Goal: Find specific page/section: Find specific page/section

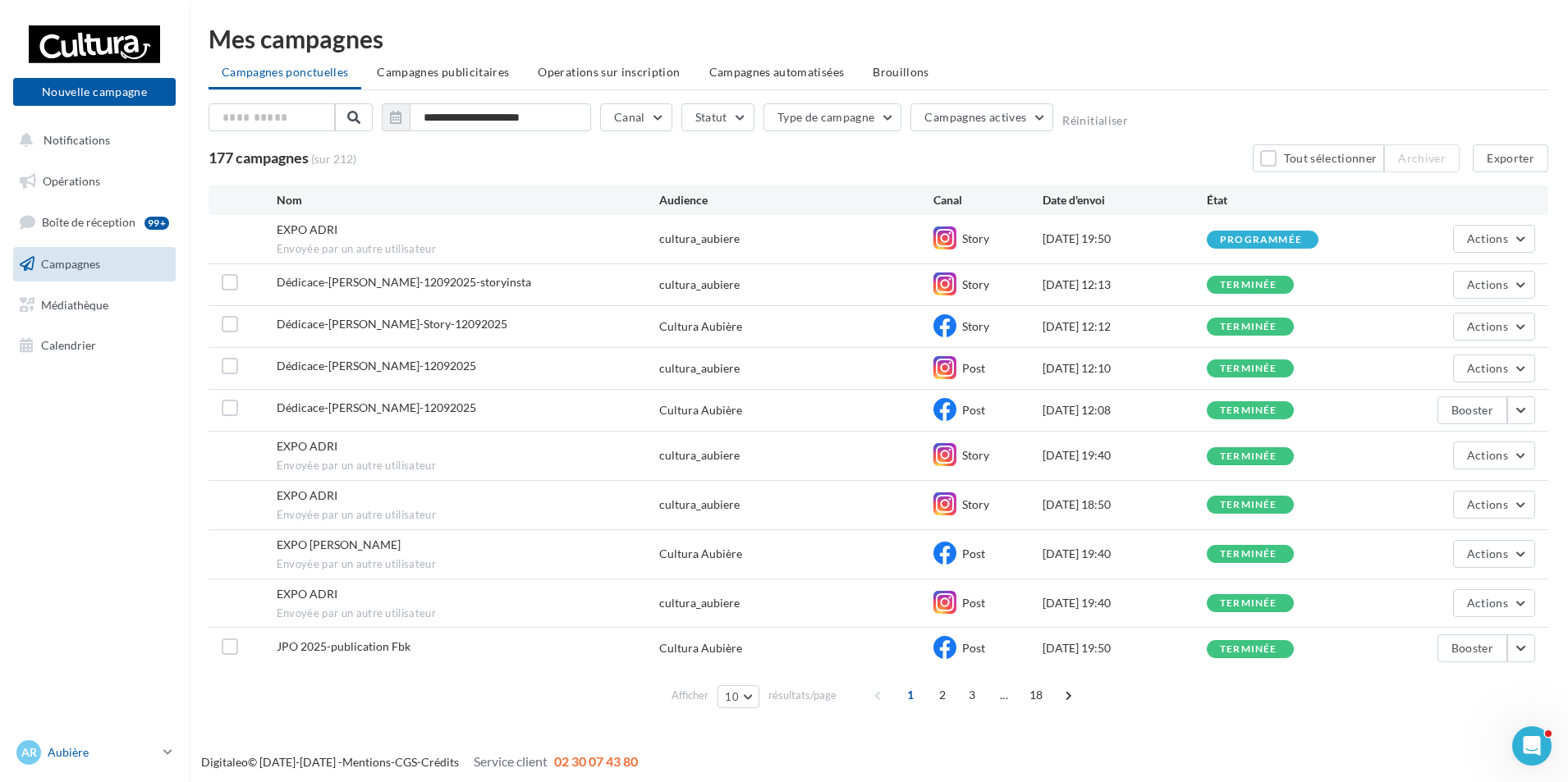
click at [165, 747] on icon at bounding box center [167, 752] width 9 height 14
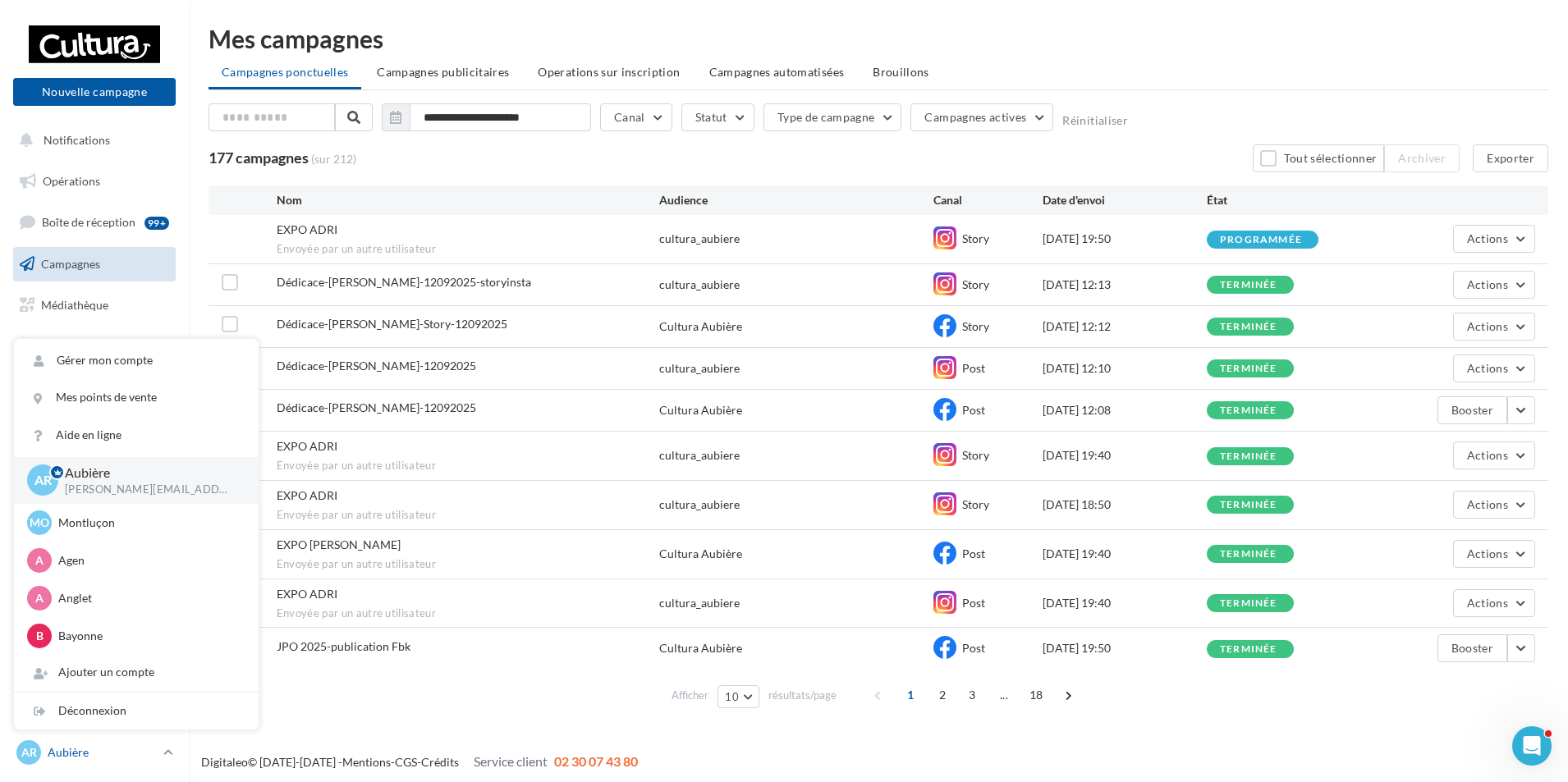
click at [166, 751] on icon at bounding box center [167, 752] width 9 height 14
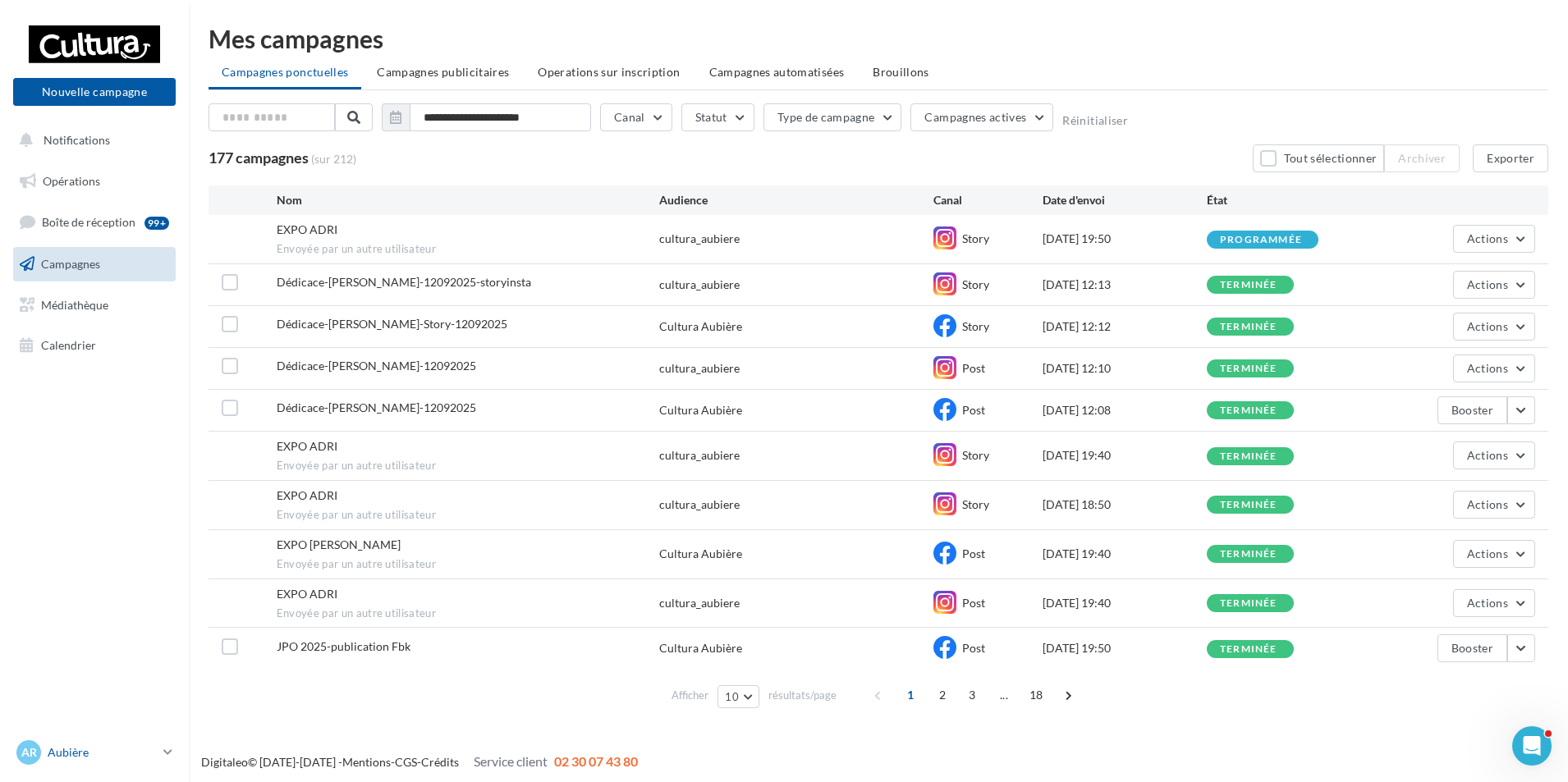
click at [169, 752] on icon at bounding box center [167, 752] width 9 height 14
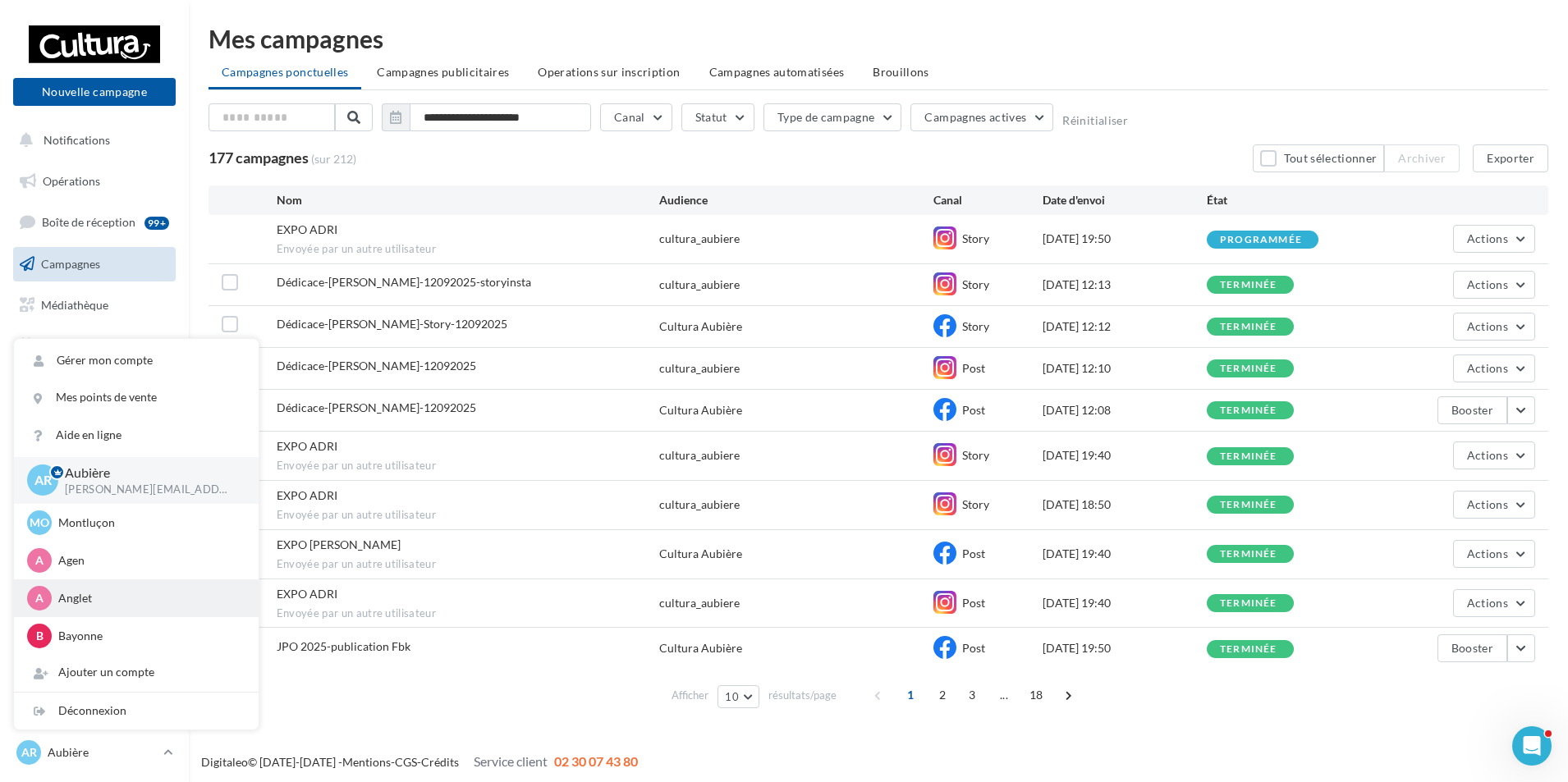
click at [89, 596] on p "Anglet" at bounding box center [148, 598] width 180 height 17
